Goal: Communication & Community: Answer question/provide support

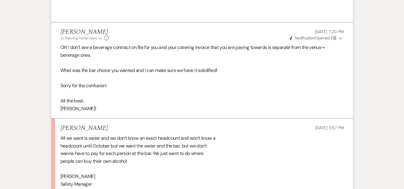
click at [403, 118] on html "Dashboard Manage Venues Expand [PERSON_NAME] Farms Bookings To Do Analytics Exp…" at bounding box center [202, 58] width 404 height 779
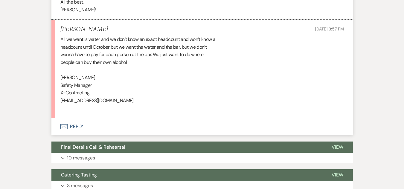
scroll to position [427, 0]
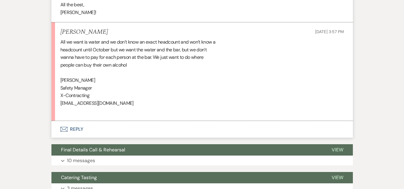
click at [70, 128] on button "Envelope Reply" at bounding box center [201, 129] width 301 height 17
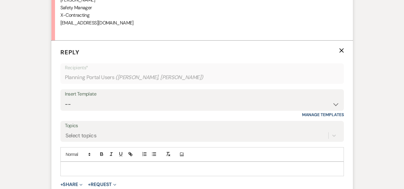
scroll to position [543, 0]
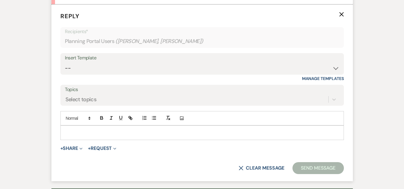
click at [169, 134] on p at bounding box center [202, 132] width 274 height 7
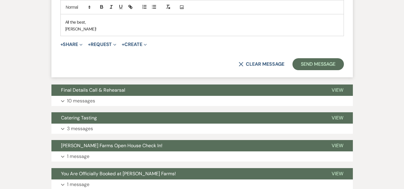
scroll to position [704, 0]
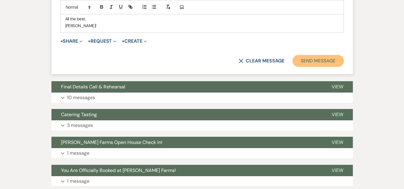
click at [327, 65] on button "Send Message" at bounding box center [317, 61] width 51 height 12
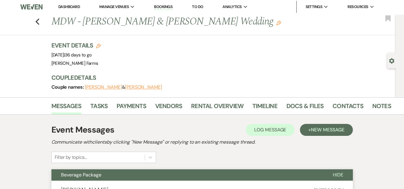
scroll to position [0, 0]
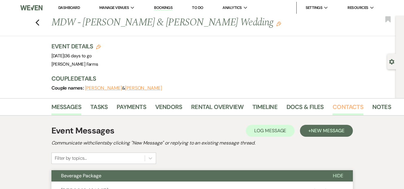
click at [352, 106] on link "Contacts" at bounding box center [347, 108] width 31 height 13
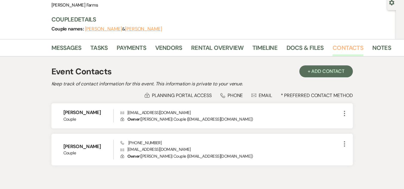
scroll to position [60, 0]
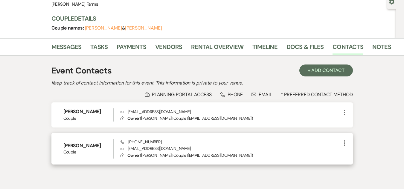
click at [148, 149] on p "Envelope nicholsalexandria16@gmail.com" at bounding box center [230, 148] width 220 height 7
copy p "[EMAIL_ADDRESS][DOMAIN_NAME]"
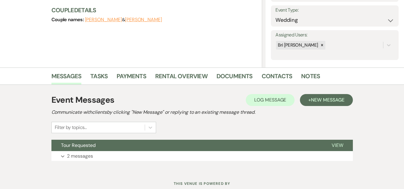
scroll to position [102, 0]
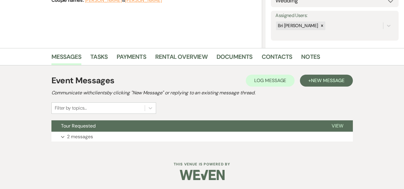
click at [167, 136] on button "Expand 2 messages" at bounding box center [201, 137] width 301 height 10
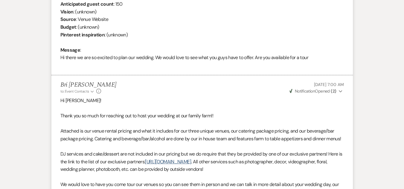
scroll to position [273, 0]
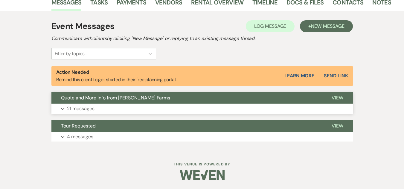
click at [203, 92] on button "Quote and More Info from [PERSON_NAME] Farms" at bounding box center [186, 97] width 270 height 11
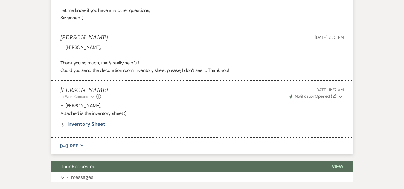
scroll to position [1753, 0]
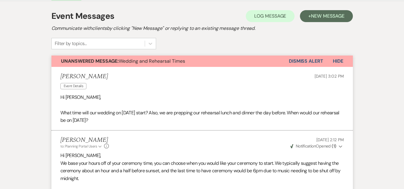
scroll to position [280, 0]
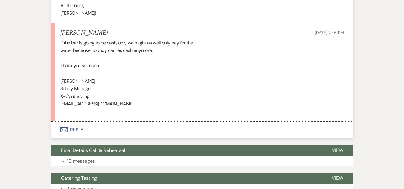
scroll to position [626, 0]
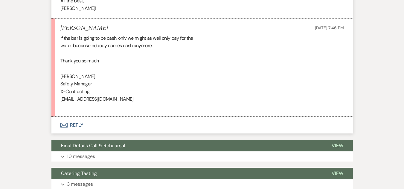
click at [93, 122] on button "Envelope Reply" at bounding box center [201, 125] width 301 height 17
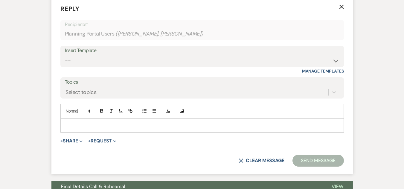
scroll to position [761, 0]
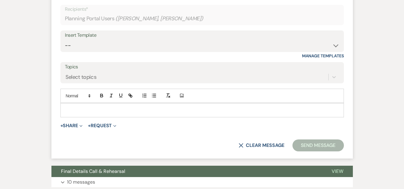
click at [173, 114] on p at bounding box center [202, 110] width 274 height 7
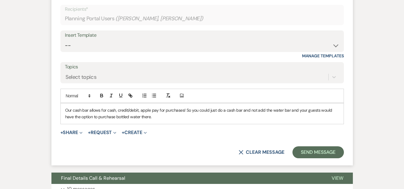
click at [106, 109] on p "Our cash bar allows for cash, credit/debit, apple pay for purchases! So you cou…" at bounding box center [202, 113] width 274 height 13
click at [196, 111] on p "Our cash bar allows for not just cash payments (we also take credit/debit, appl…" at bounding box center [202, 113] width 274 height 13
click at [241, 111] on p "Our cash bar allows for not just cash payments (we also take credit/debit + app…" at bounding box center [202, 113] width 274 height 13
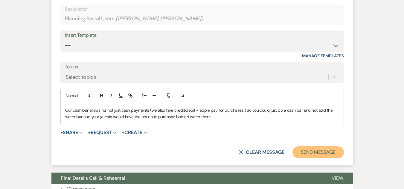
click at [322, 155] on button "Send Message" at bounding box center [317, 152] width 51 height 12
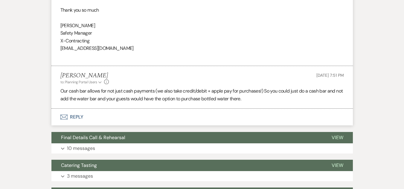
scroll to position [671, 0]
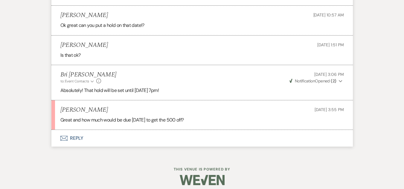
scroll to position [623, 0]
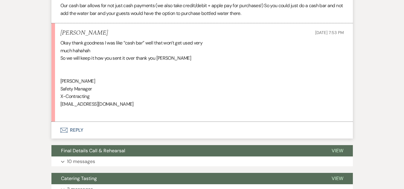
scroll to position [768, 0]
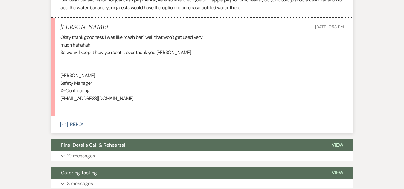
click at [77, 123] on button "Envelope Reply" at bounding box center [201, 124] width 301 height 17
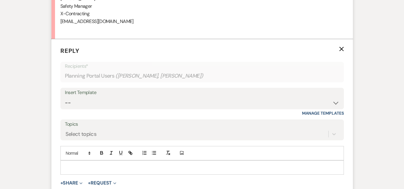
scroll to position [858, 0]
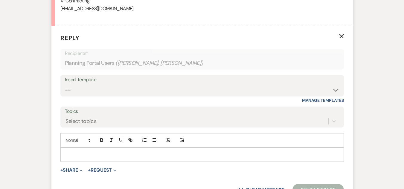
click at [195, 159] on div at bounding box center [202, 155] width 283 height 14
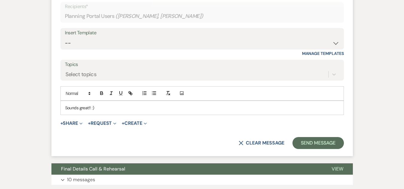
scroll to position [926, 0]
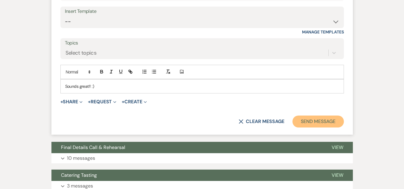
click at [321, 120] on button "Send Message" at bounding box center [317, 122] width 51 height 12
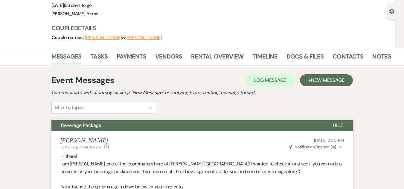
scroll to position [0, 0]
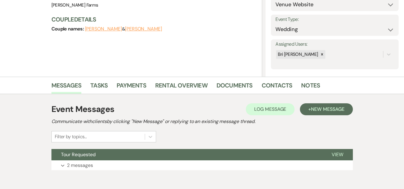
scroll to position [102, 0]
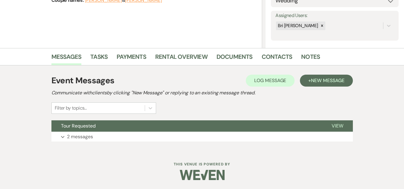
click at [403, 120] on html "Dashboard Manage Venues Expand [PERSON_NAME] Farms Bookings To Do Analytics Exp…" at bounding box center [202, 43] width 404 height 291
click at [136, 136] on button "Expand 2 messages" at bounding box center [201, 137] width 301 height 10
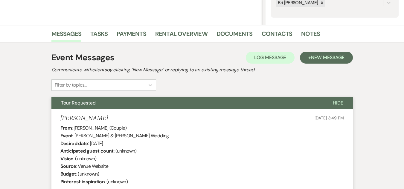
scroll to position [70, 0]
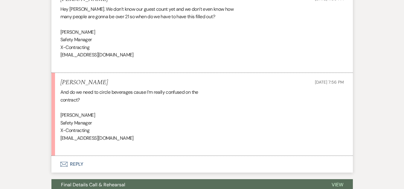
scroll to position [959, 0]
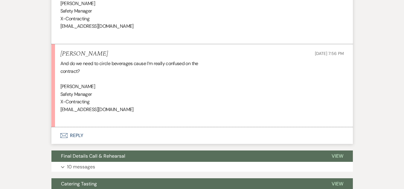
click at [92, 132] on button "Envelope Reply" at bounding box center [201, 135] width 301 height 17
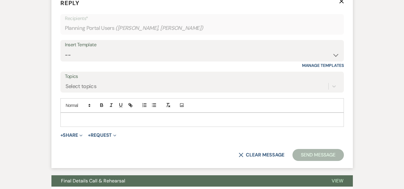
scroll to position [1107, 0]
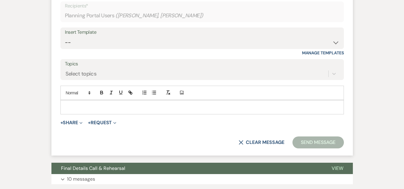
click at [137, 107] on p at bounding box center [202, 107] width 274 height 7
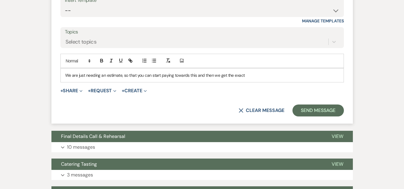
scroll to position [1142, 0]
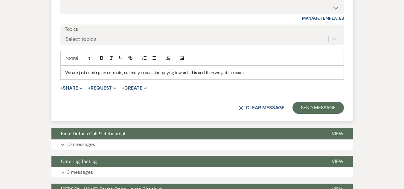
drag, startPoint x: 253, startPoint y: 71, endPoint x: 189, endPoint y: 71, distance: 64.3
click at [189, 71] on p "We are just needing an estimate, so that you can start paying towards this and …" at bounding box center [202, 72] width 274 height 7
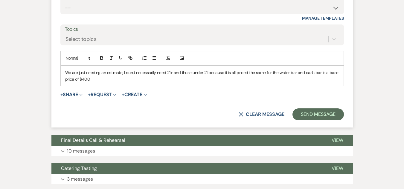
click at [122, 73] on p "We are just needing an estimate, I don;t necessarily need 21+ and those under 2…" at bounding box center [202, 75] width 274 height 13
click at [180, 73] on p "We are just needing an estimate of your total guest count (I don;t necessarily …" at bounding box center [202, 75] width 274 height 13
click at [252, 72] on p "We are just needing an estimate of your total guest count (I don't necessarily …" at bounding box center [202, 75] width 274 height 13
click at [306, 74] on p "We are just needing an estimate of your total guest count (I don't necessarily …" at bounding box center [202, 75] width 274 height 13
click at [139, 80] on p "We are just needing an estimate of your total guest count (I don't necessarily …" at bounding box center [202, 75] width 274 height 13
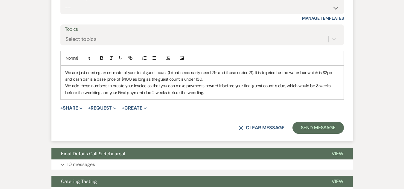
click at [205, 78] on p "We are just needing an estimate of your total guest count (I don't necessarily …" at bounding box center [202, 75] width 274 height 13
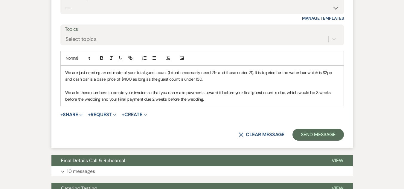
click at [243, 94] on p "We add these numbers to create your invoice so that you can make payments towar…" at bounding box center [202, 95] width 274 height 13
click at [132, 103] on div "We are just needing an estimate of your total guest count (I don't necessarily …" at bounding box center [202, 86] width 283 height 41
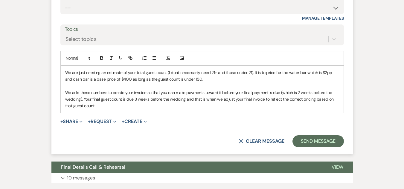
drag, startPoint x: 189, startPoint y: 109, endPoint x: 262, endPoint y: 100, distance: 73.8
click at [262, 100] on div "We are just needing an estimate of your total guest count (I don't necessarily …" at bounding box center [202, 89] width 283 height 47
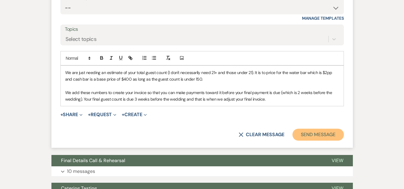
click at [305, 137] on button "Send Message" at bounding box center [317, 135] width 51 height 12
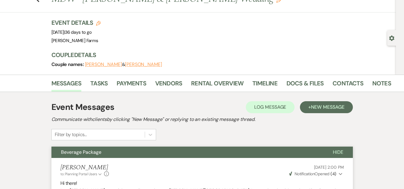
scroll to position [0, 0]
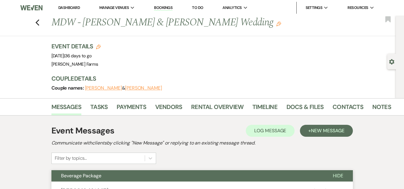
click at [69, 7] on link "Dashboard" at bounding box center [69, 7] width 22 height 5
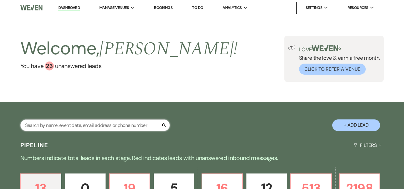
click at [80, 125] on input "text" at bounding box center [94, 126] width 149 height 12
type input "schmi"
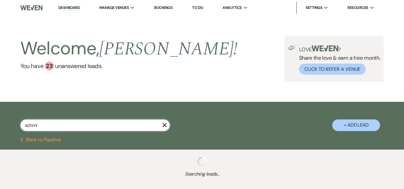
select select "8"
select select "5"
select select "8"
select select "5"
select select "8"
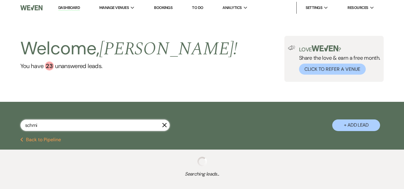
select select "5"
select select "8"
select select "5"
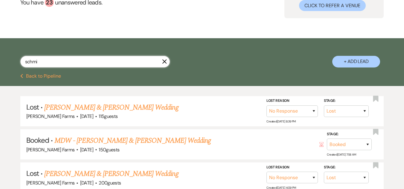
scroll to position [76, 0]
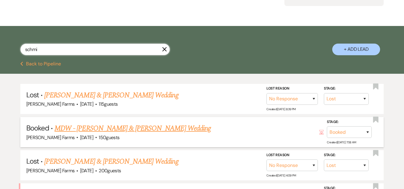
type input "schmi"
click at [155, 129] on link "MDW - Michael Scannell & Samantha Schmich's Wedding" at bounding box center [132, 128] width 156 height 11
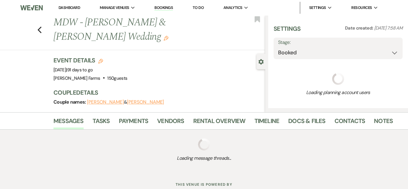
select select "5"
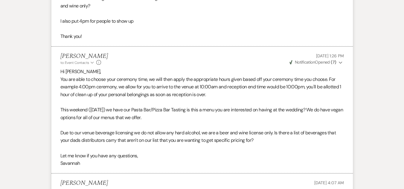
scroll to position [601, 0]
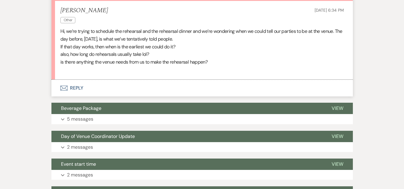
scroll to position [184, 0]
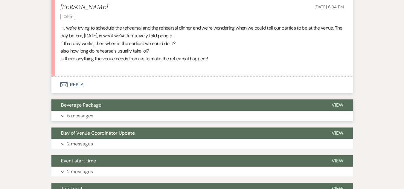
click at [182, 106] on button "Beverage Package" at bounding box center [186, 105] width 270 height 11
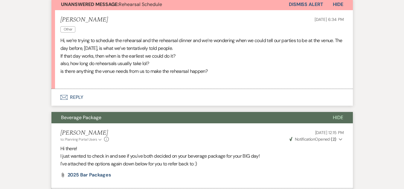
scroll to position [170, 0]
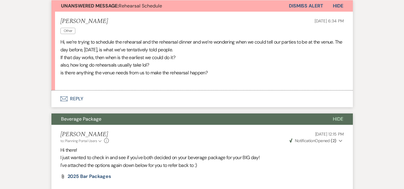
click at [83, 96] on button "Envelope Reply" at bounding box center [201, 99] width 301 height 17
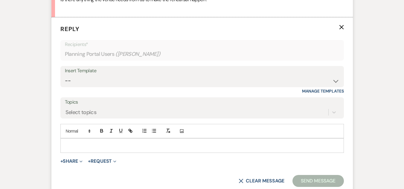
scroll to position [265, 0]
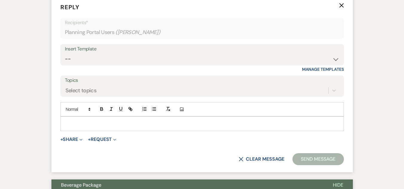
click at [133, 119] on div at bounding box center [202, 124] width 283 height 14
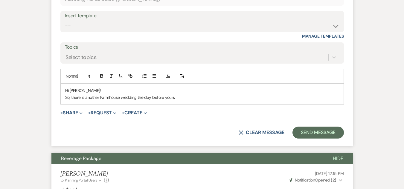
scroll to position [296, 0]
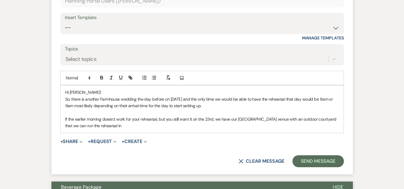
click at [113, 120] on p "If the earlier morning doesn;t work for your rehearsal, but you still want it o…" at bounding box center [202, 122] width 274 height 13
click at [141, 126] on p "If the earlier morning doesn't work for your rehearsal, but you still want it o…" at bounding box center [202, 122] width 274 height 13
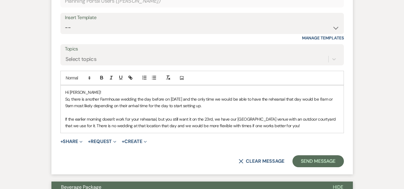
click at [108, 108] on p "So, there is another Farmhouse wedding the day before on November 23rd and the …" at bounding box center [202, 102] width 274 height 13
click at [310, 163] on button "Send Message" at bounding box center [317, 161] width 51 height 12
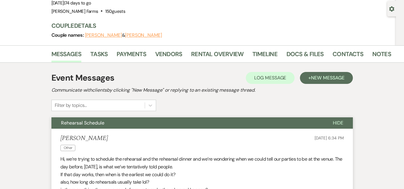
scroll to position [0, 0]
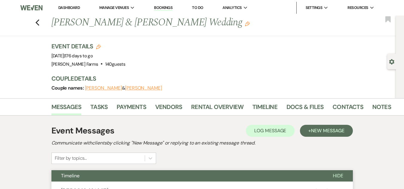
click at [66, 5] on link "Dashboard" at bounding box center [69, 7] width 22 height 5
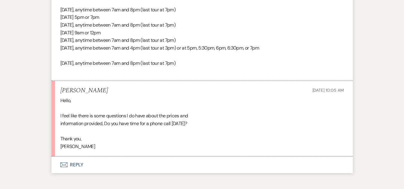
scroll to position [987, 0]
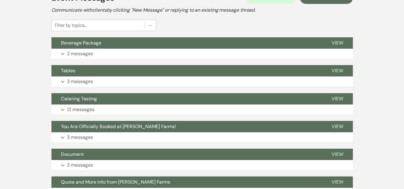
scroll to position [172, 0]
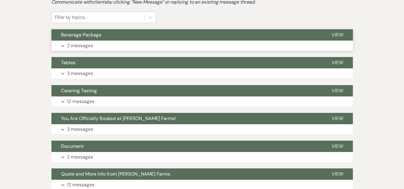
click at [172, 46] on button "Expand 2 messages" at bounding box center [201, 46] width 301 height 10
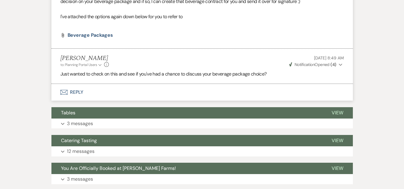
scroll to position [259, 0]
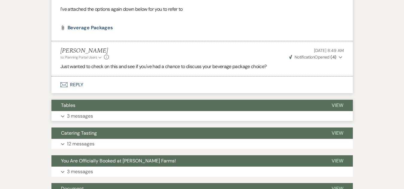
click at [192, 105] on button "Tables" at bounding box center [186, 105] width 270 height 11
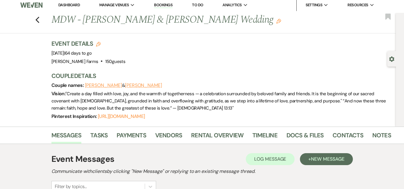
scroll to position [0, 0]
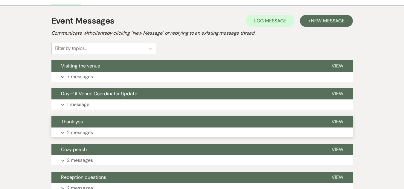
click at [129, 124] on button "Thank you" at bounding box center [186, 121] width 270 height 11
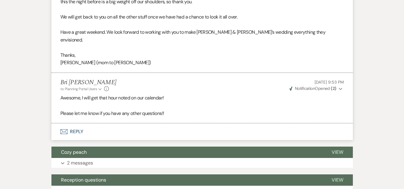
scroll to position [288, 0]
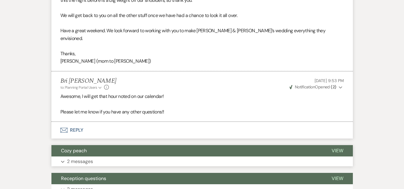
click at [74, 148] on span "Cozy peach" at bounding box center [74, 151] width 26 height 6
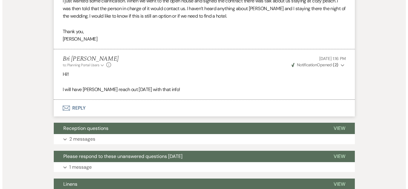
scroll to position [0, 0]
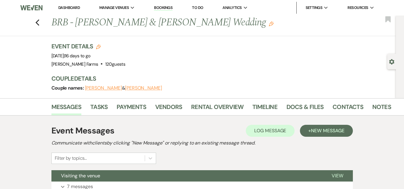
click at [64, 7] on link "Dashboard" at bounding box center [69, 7] width 22 height 5
